Goal: Task Accomplishment & Management: Manage account settings

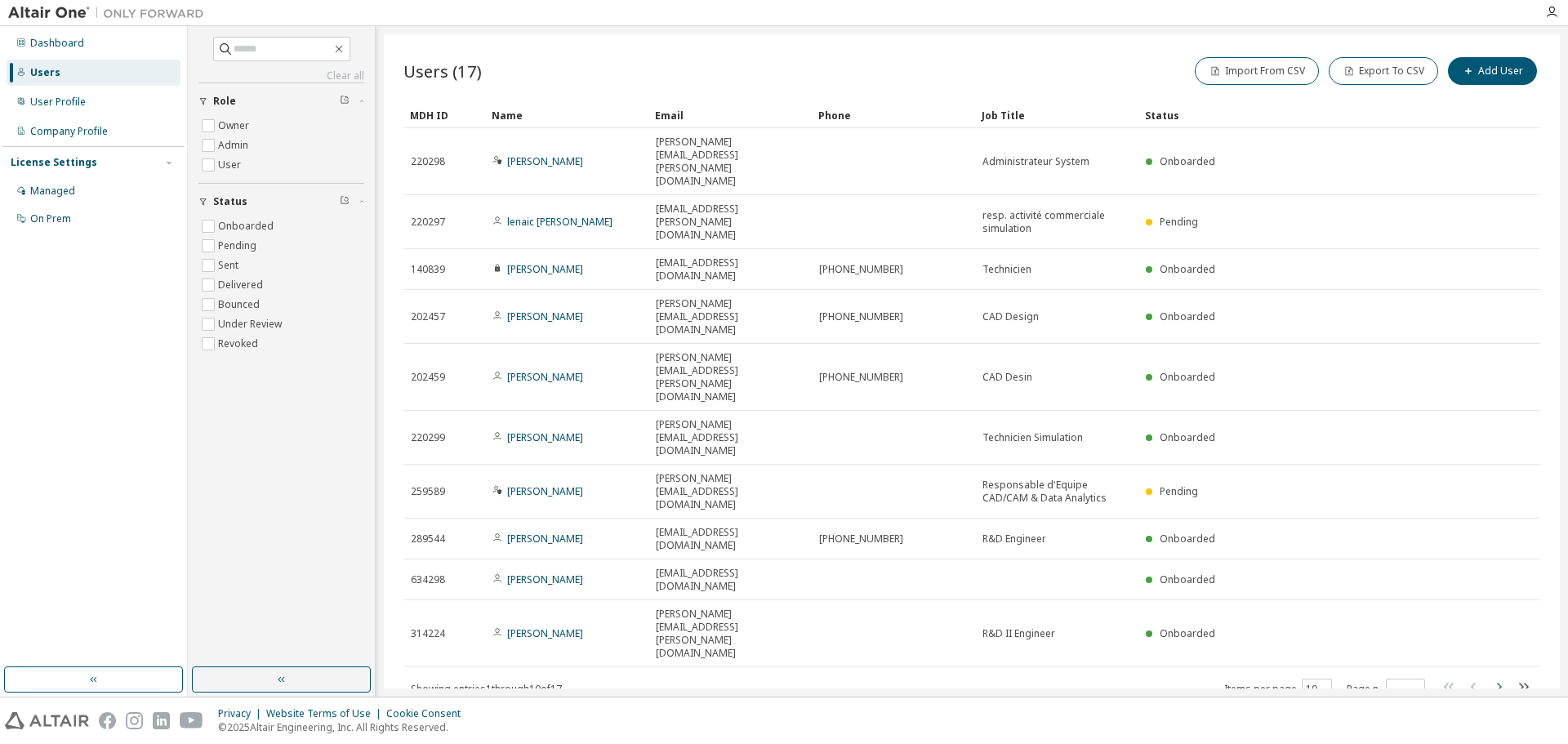
click at [1501, 677] on icon "button" at bounding box center [1499, 686] width 20 height 20
type input "*"
